Goal: Check status: Check status

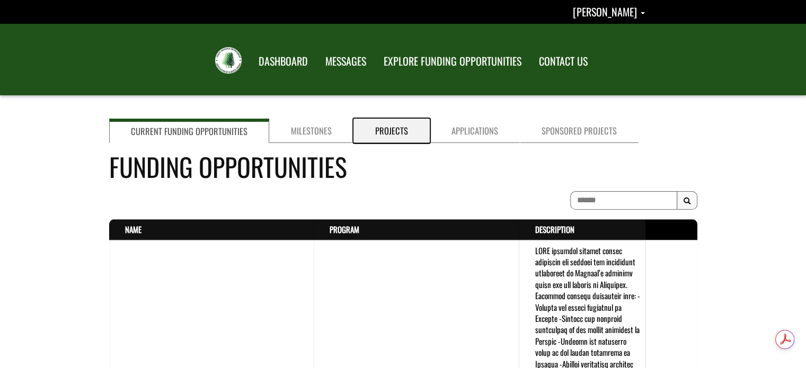
click at [384, 130] on link "Projects" at bounding box center [391, 131] width 76 height 24
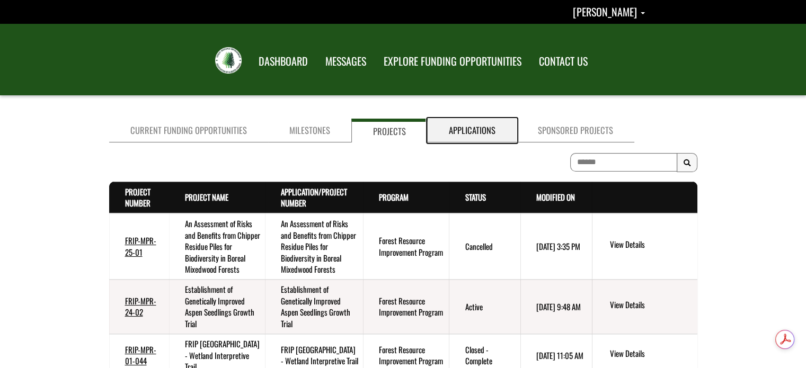
click at [475, 131] on link "Applications" at bounding box center [472, 131] width 89 height 24
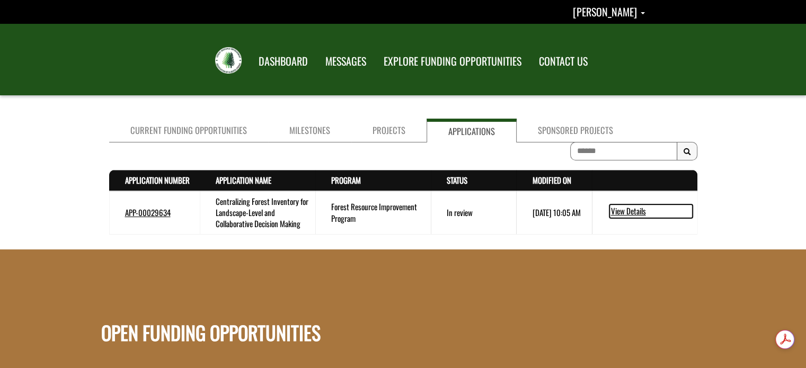
click at [629, 208] on link "View Details" at bounding box center [650, 212] width 83 height 14
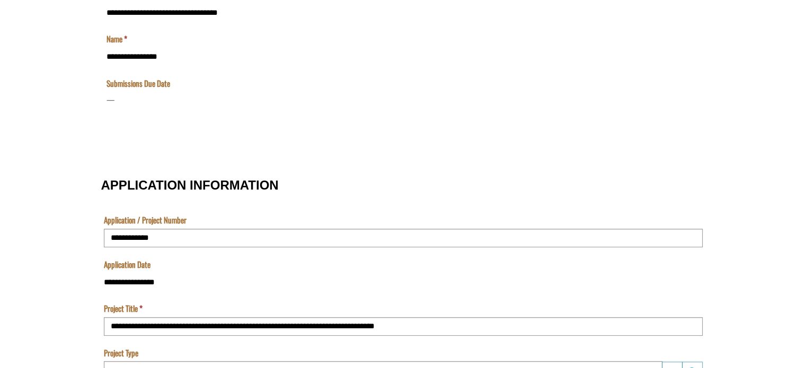
scroll to position [371, 0]
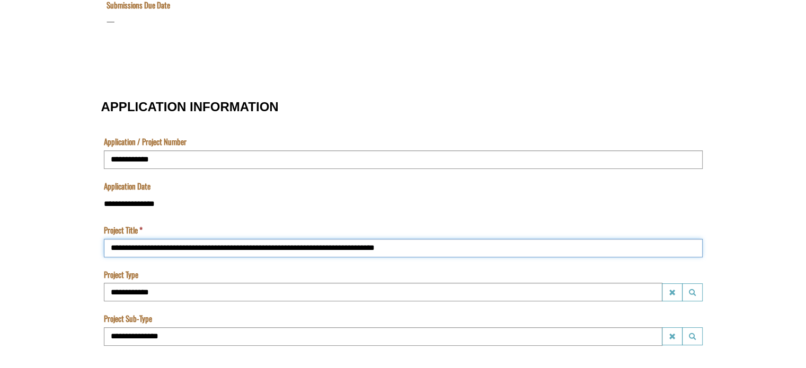
drag, startPoint x: 383, startPoint y: 247, endPoint x: 106, endPoint y: 245, distance: 277.1
click at [105, 247] on input "**********" at bounding box center [403, 248] width 599 height 19
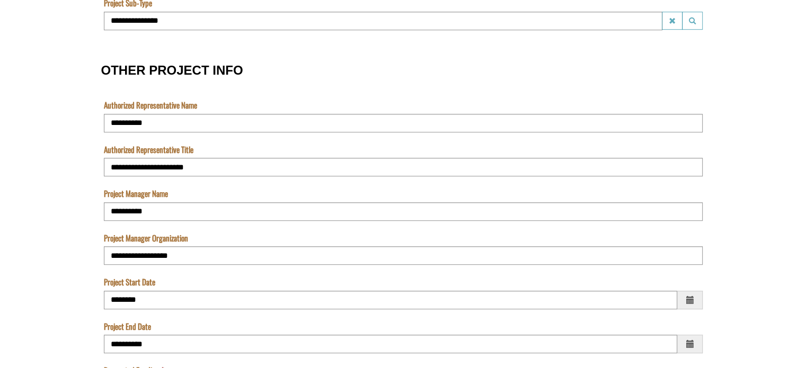
scroll to position [678, 0]
